Goal: Task Accomplishment & Management: Manage account settings

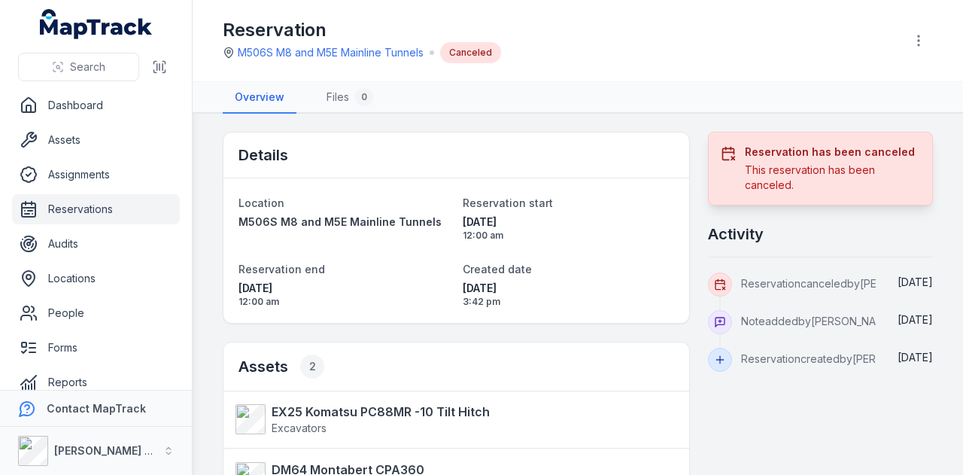
click at [143, 203] on link "Reservations" at bounding box center [96, 209] width 168 height 30
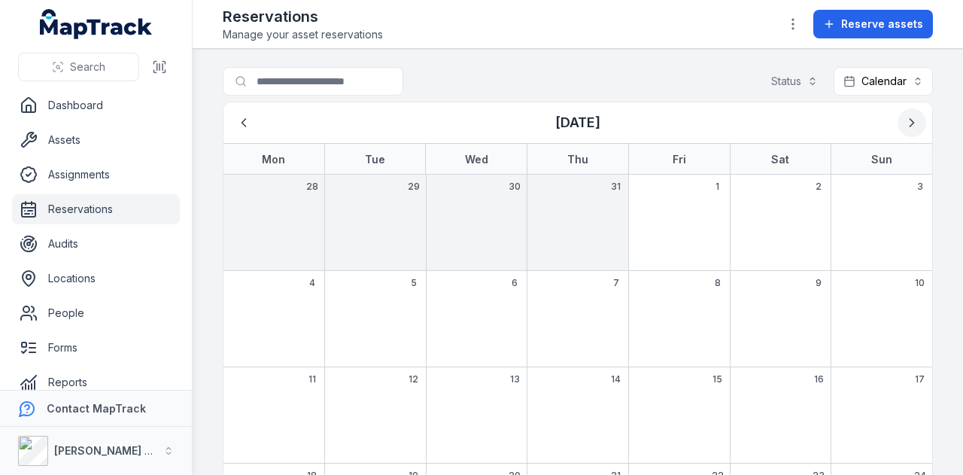
click at [905, 126] on icon "Next" at bounding box center [912, 122] width 15 height 15
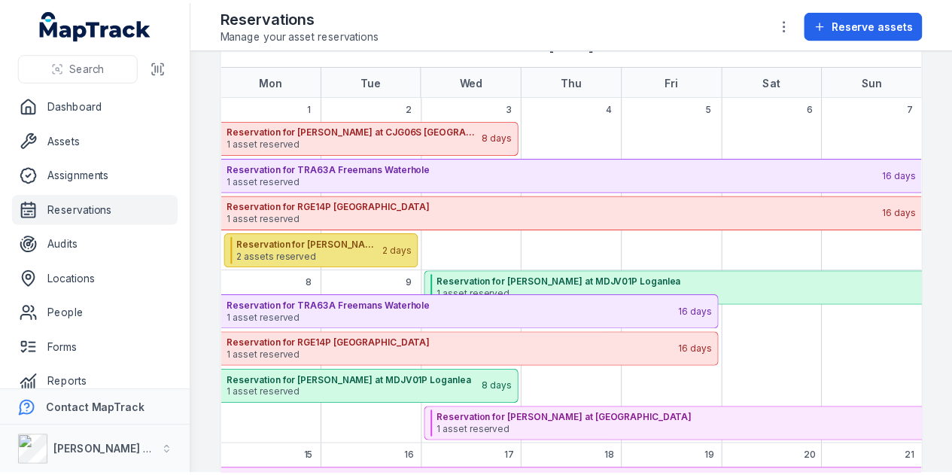
scroll to position [77, 0]
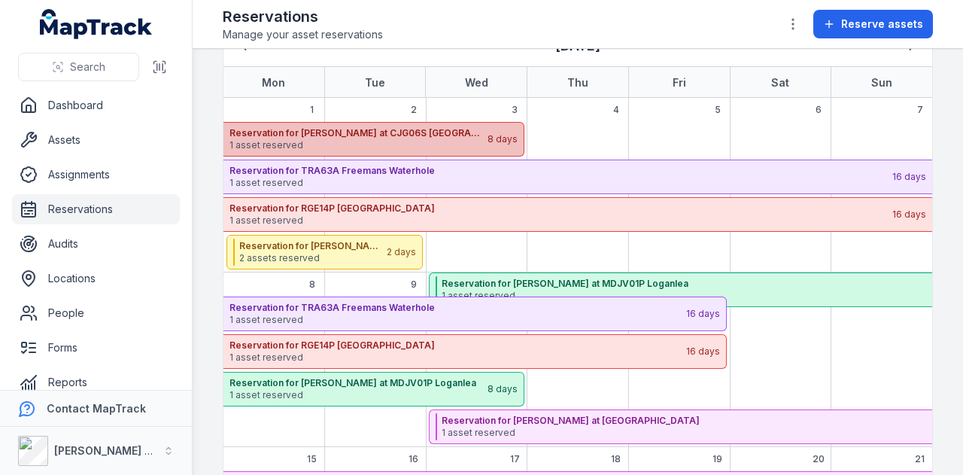
click at [410, 133] on strong "Reservation for [PERSON_NAME] at CJG06S [GEOGRAPHIC_DATA]" at bounding box center [358, 133] width 257 height 12
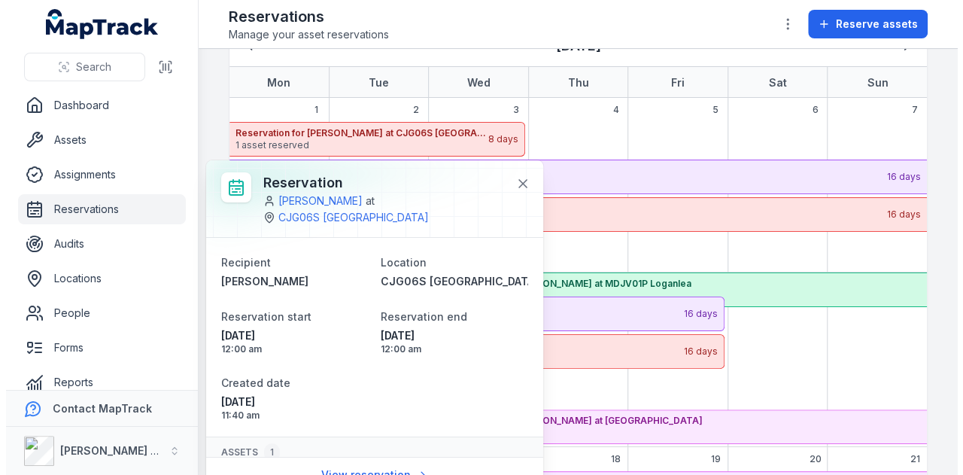
scroll to position [65, 0]
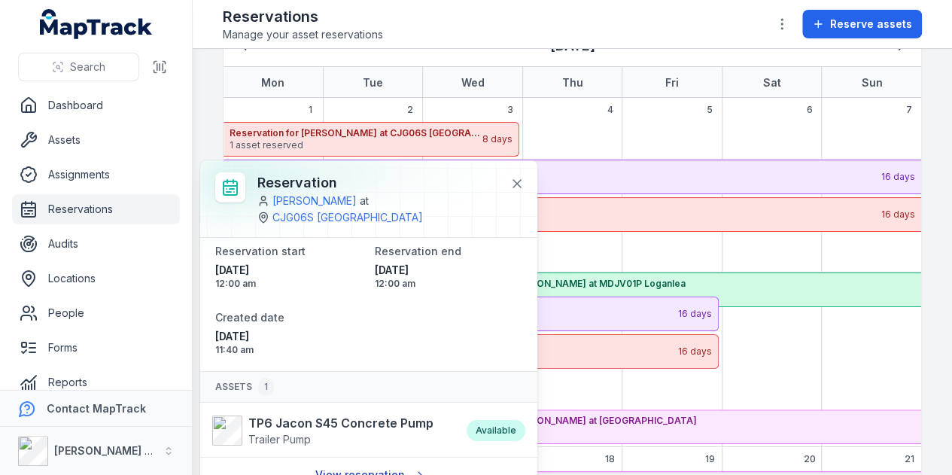
click at [350, 464] on link "View reservation" at bounding box center [369, 475] width 127 height 29
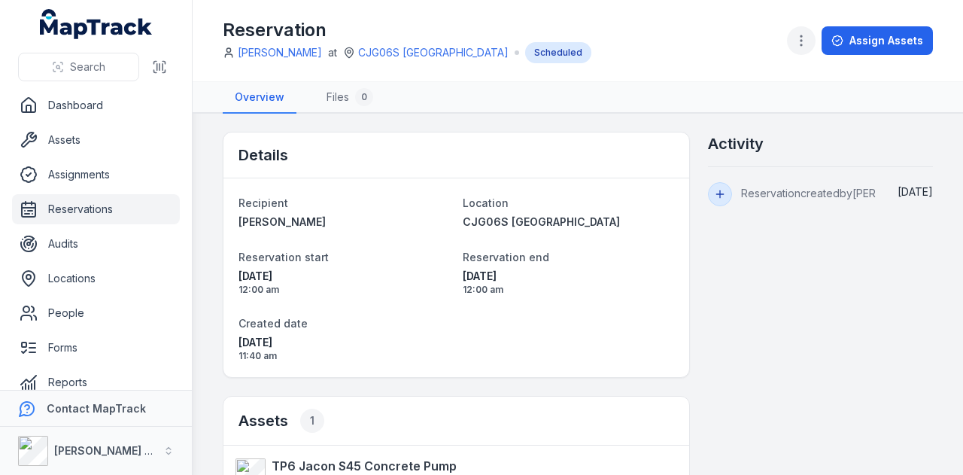
click at [800, 44] on icon "button" at bounding box center [801, 40] width 15 height 15
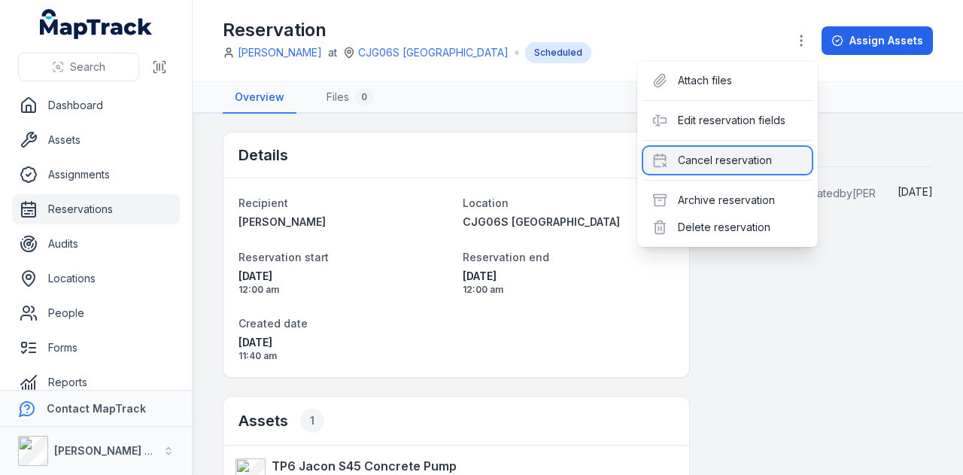
click at [771, 150] on div "Cancel reservation" at bounding box center [728, 160] width 169 height 27
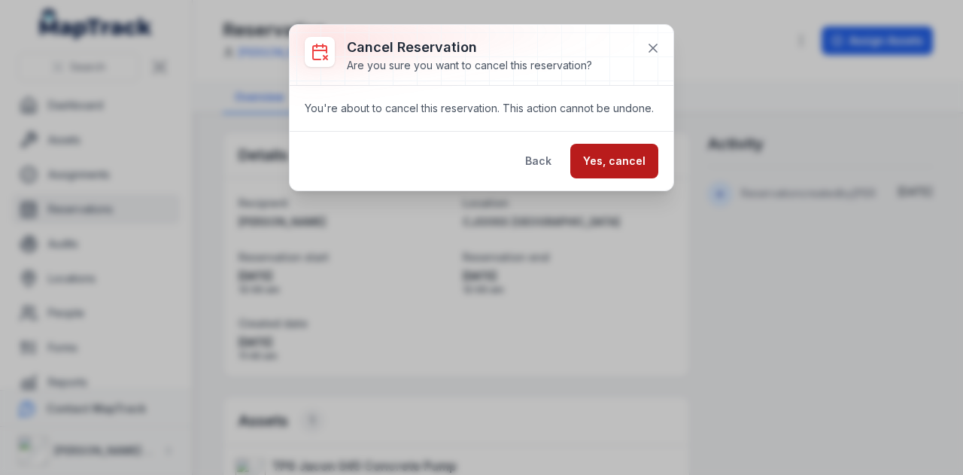
click at [626, 156] on button "Yes, cancel" at bounding box center [615, 161] width 88 height 35
